Goal: Book appointment/travel/reservation

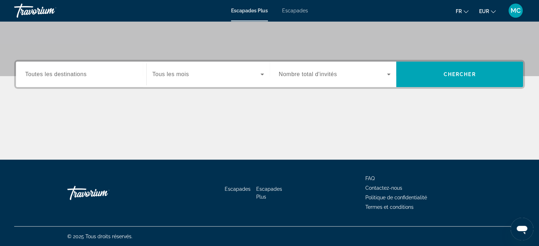
scroll to position [30, 0]
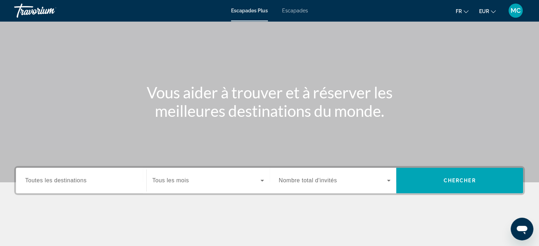
click at [262, 179] on icon "Widget de recherche" at bounding box center [262, 180] width 8 height 8
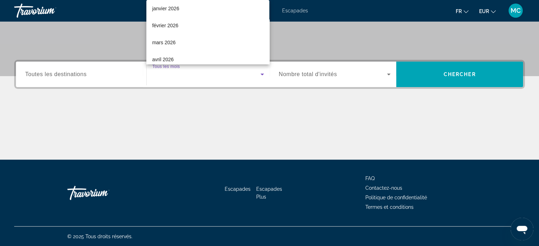
scroll to position [106, 0]
click at [166, 25] on font "avril 2026" at bounding box center [163, 24] width 22 height 6
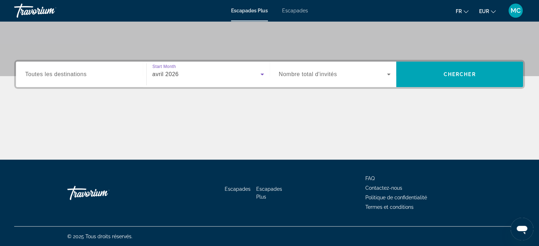
click at [391, 73] on icon "Widget de recherche" at bounding box center [388, 74] width 8 height 8
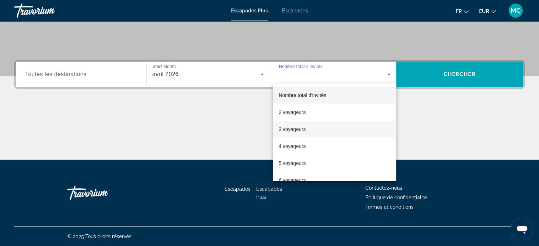
click at [293, 128] on font "3 voyageurs" at bounding box center [291, 129] width 27 height 6
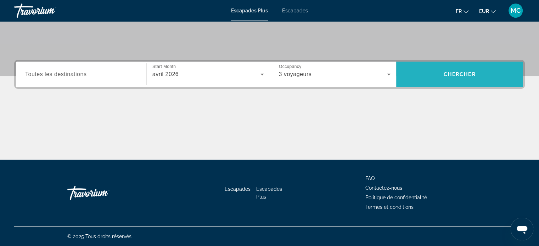
click at [459, 72] on span "Chercher" at bounding box center [459, 75] width 32 height 6
